Goal: Check status: Check status

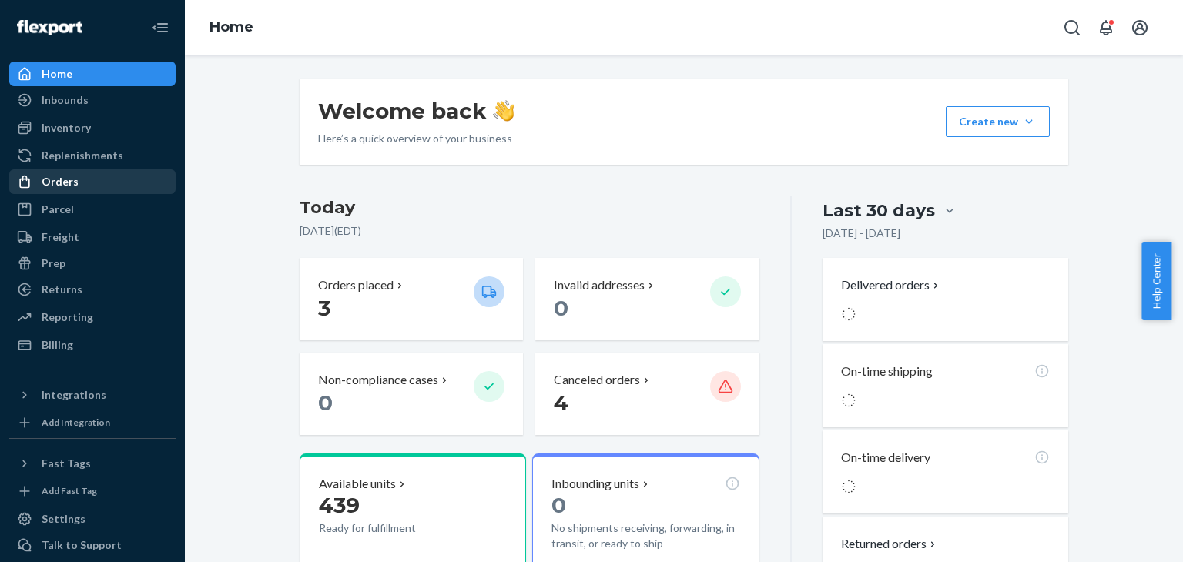
click at [65, 189] on div "Orders" at bounding box center [60, 181] width 37 height 15
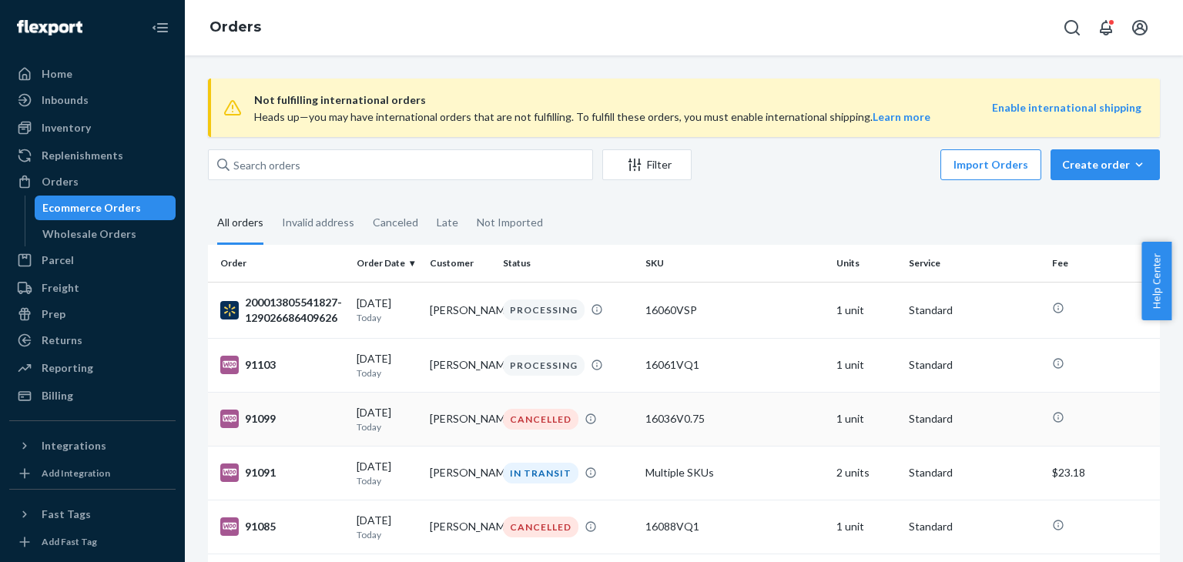
click at [394, 424] on p "Today" at bounding box center [387, 426] width 61 height 13
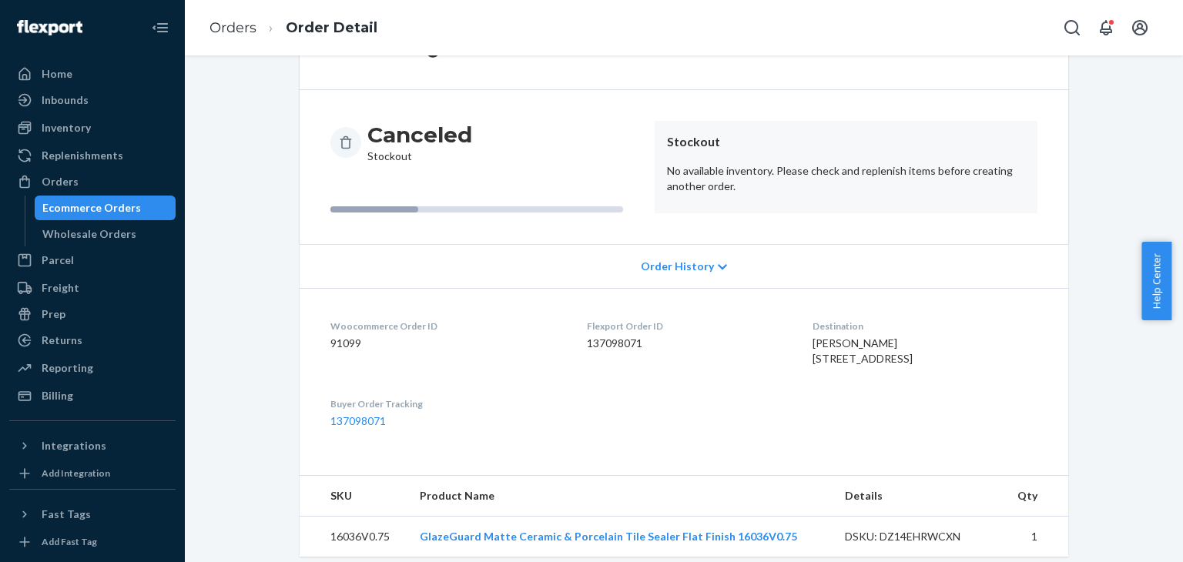
scroll to position [142, 0]
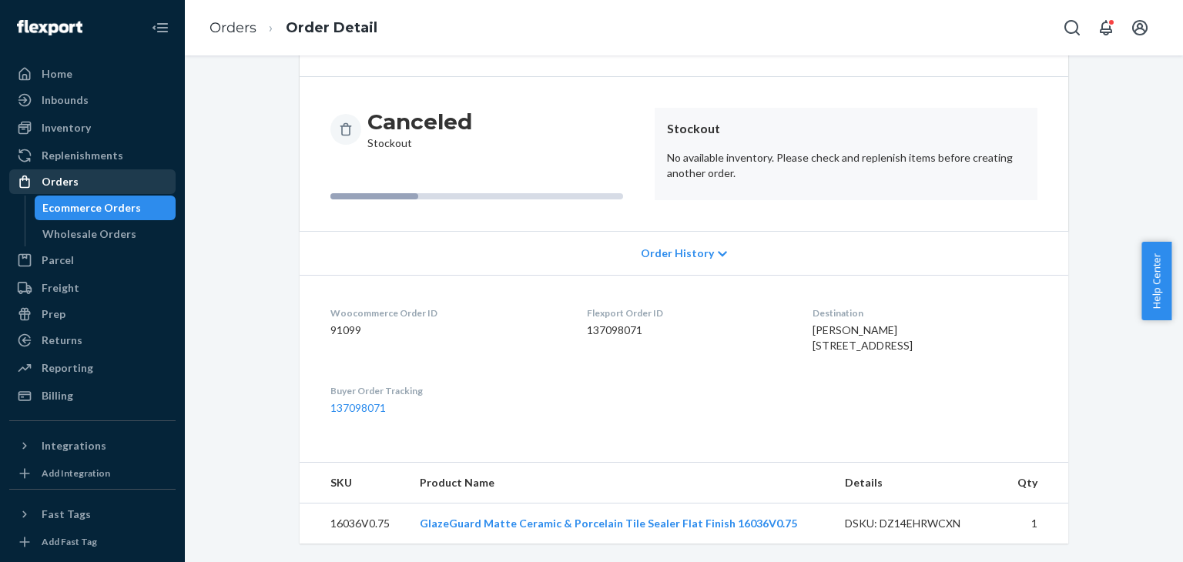
click at [69, 183] on div "Orders" at bounding box center [60, 181] width 37 height 15
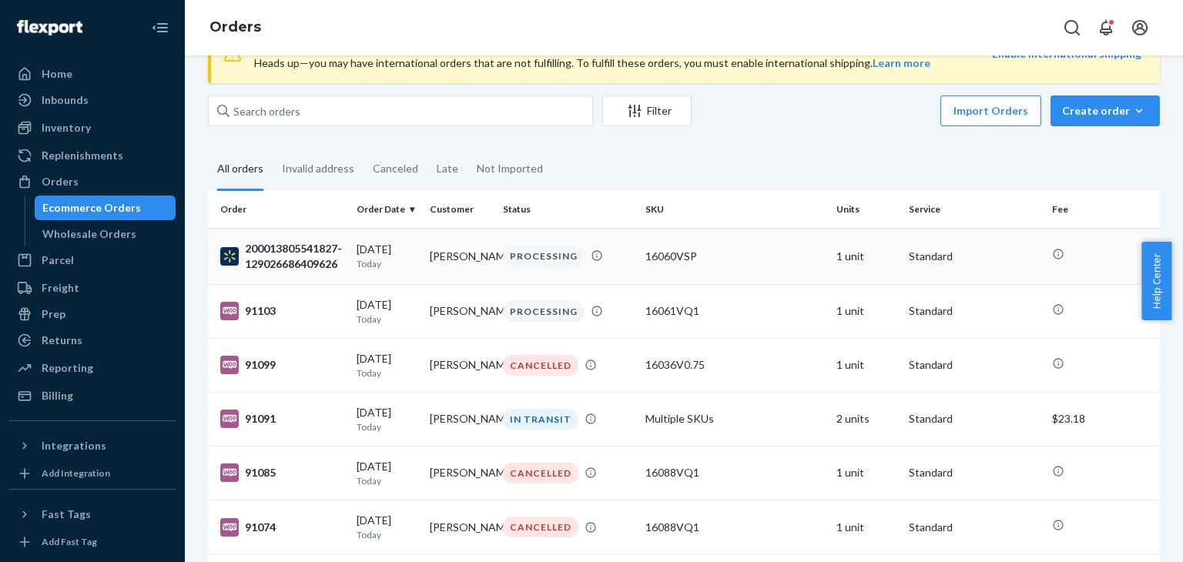
scroll to position [57, 0]
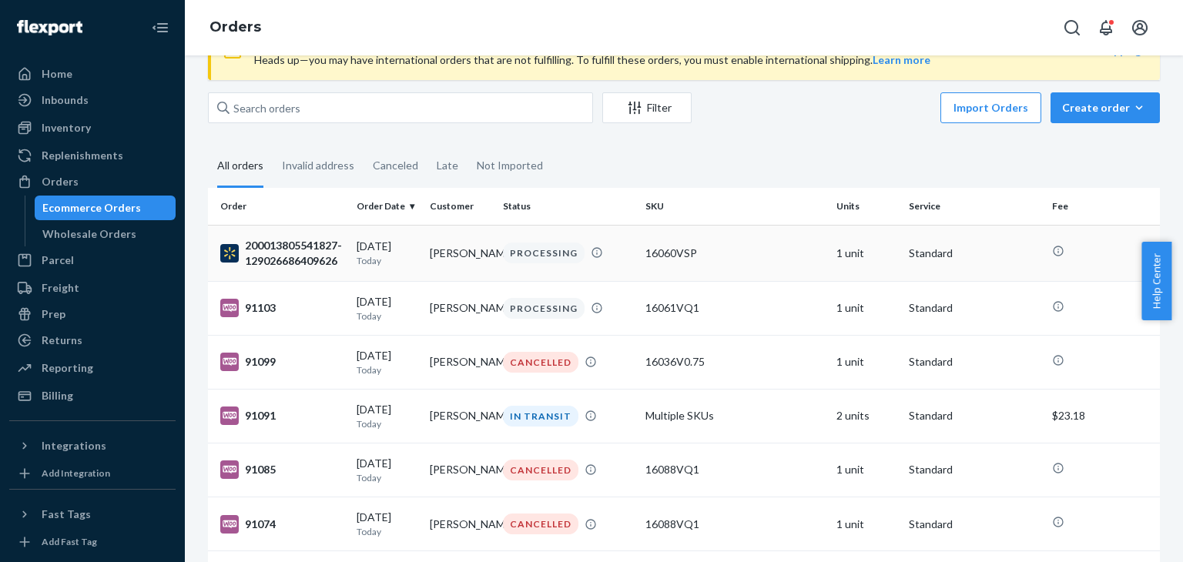
click at [366, 250] on div "[DATE] [DATE]" at bounding box center [387, 253] width 61 height 28
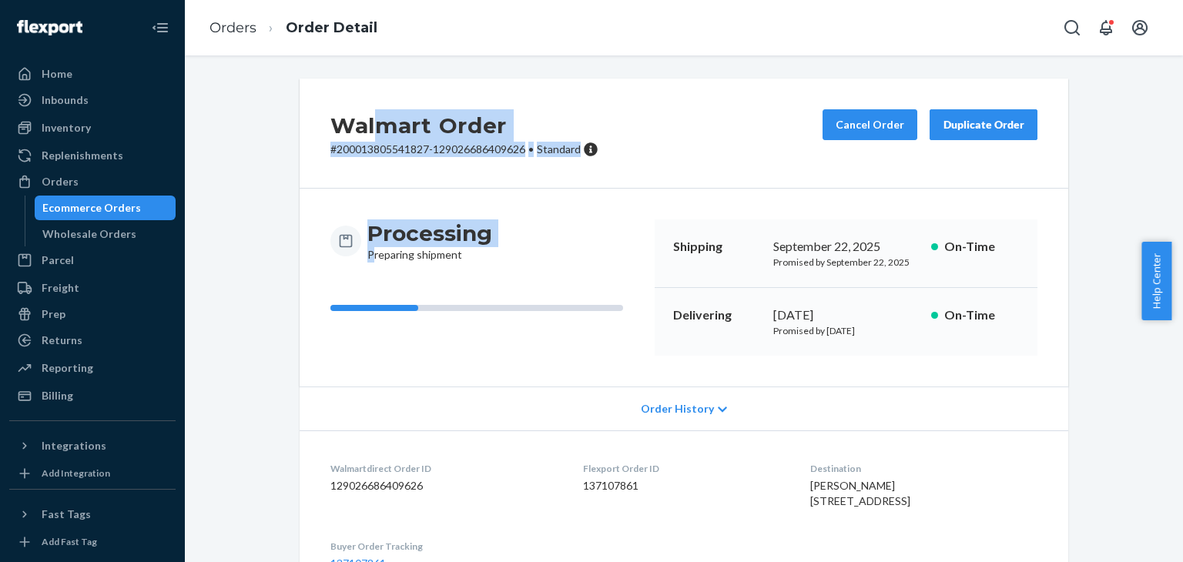
drag, startPoint x: 366, startPoint y: 250, endPoint x: 379, endPoint y: 87, distance: 163.8
click at [379, 87] on div "Walmart Order # 200013805541827-129026686409626 • Standard Cancel Order Duplica…" at bounding box center [684, 397] width 768 height 636
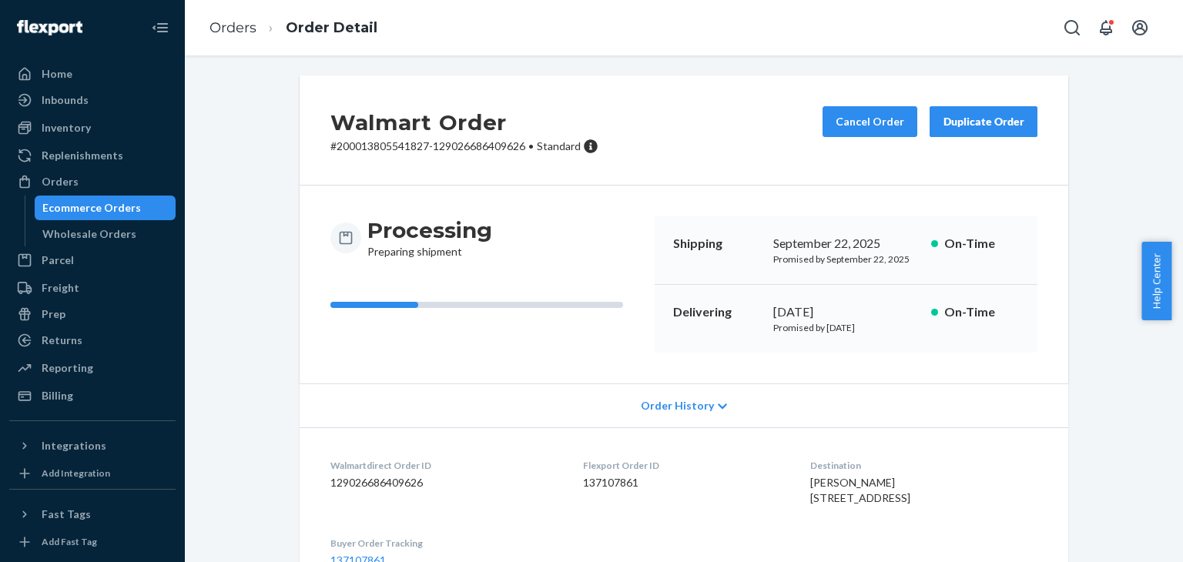
click at [425, 389] on div "Order History" at bounding box center [684, 405] width 768 height 44
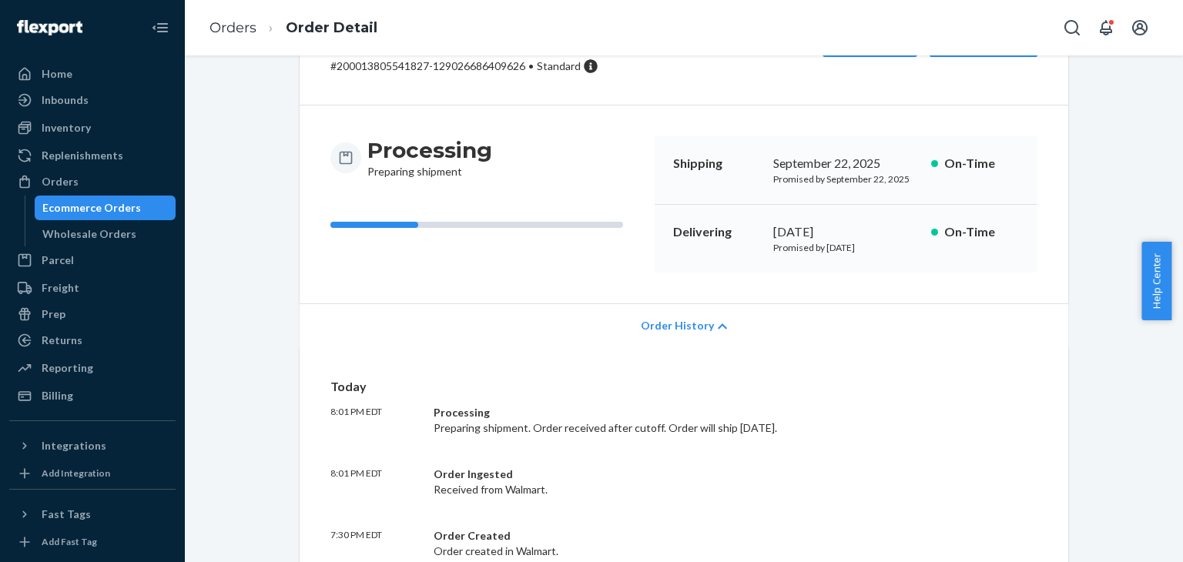
scroll to position [83, 0]
click at [51, 182] on div "Orders" at bounding box center [60, 181] width 37 height 15
